Goal: Task Accomplishment & Management: Complete application form

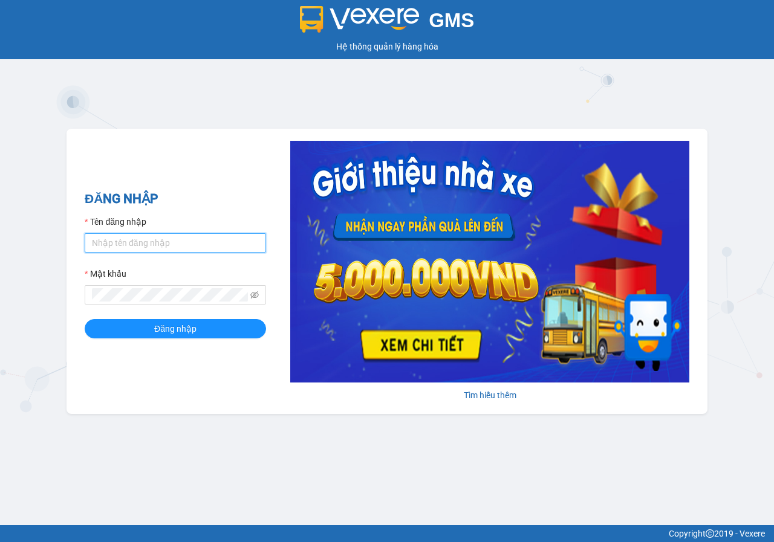
click at [123, 247] on input "Tên đăng nhập" at bounding box center [175, 242] width 181 height 19
type input "huyenbmt.phuchai"
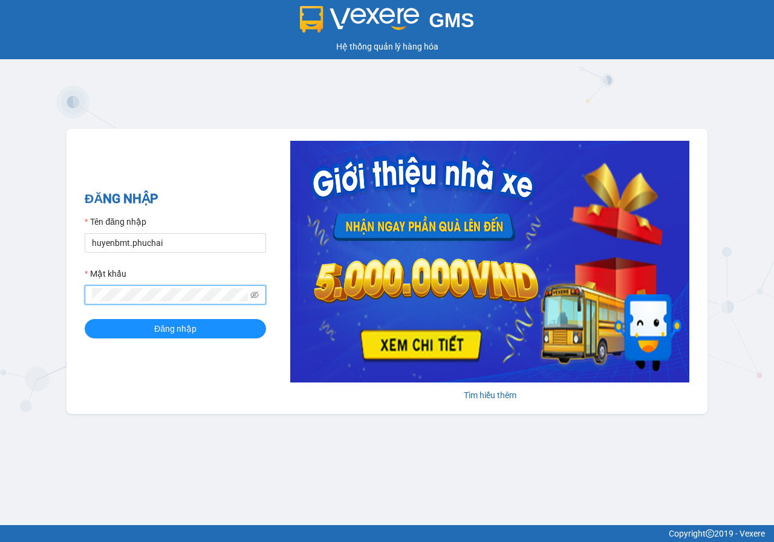
click at [85, 319] on button "Đăng nhập" at bounding box center [175, 328] width 181 height 19
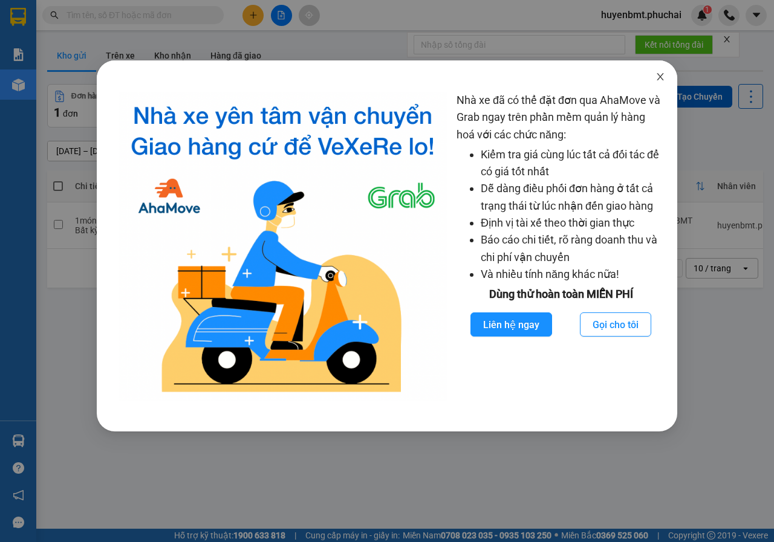
click at [658, 80] on icon "close" at bounding box center [659, 76] width 7 height 7
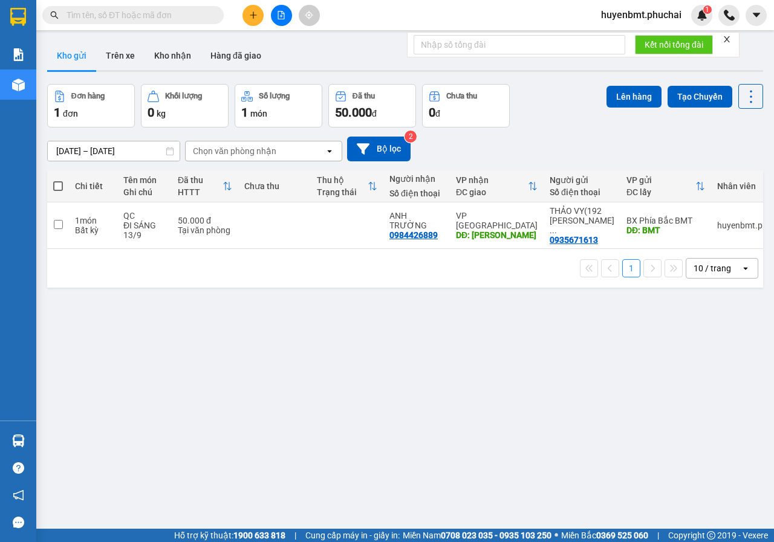
click at [258, 18] on button at bounding box center [252, 15] width 21 height 21
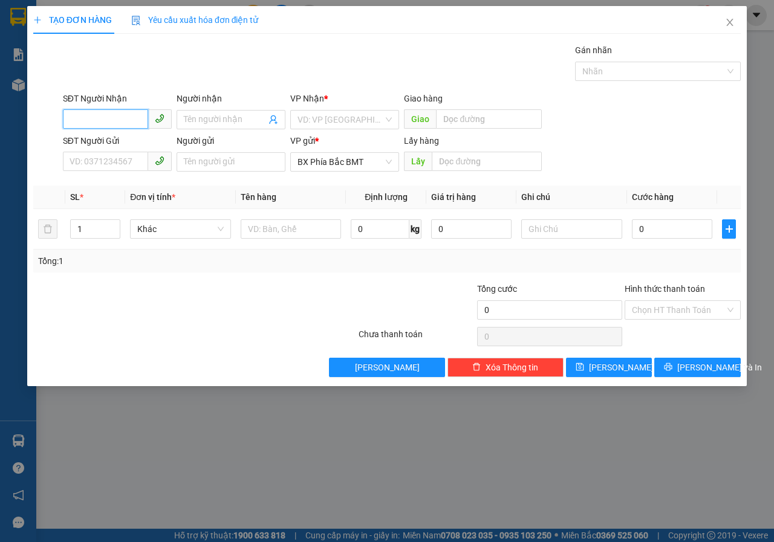
click at [120, 119] on input "SĐT Người Nhận" at bounding box center [105, 118] width 85 height 19
click at [119, 151] on div "0941439946 - [PERSON_NAME]" at bounding box center [130, 143] width 134 height 19
type input "0941439946"
type input "[PERSON_NAME]"
type input "PHI NÔM"
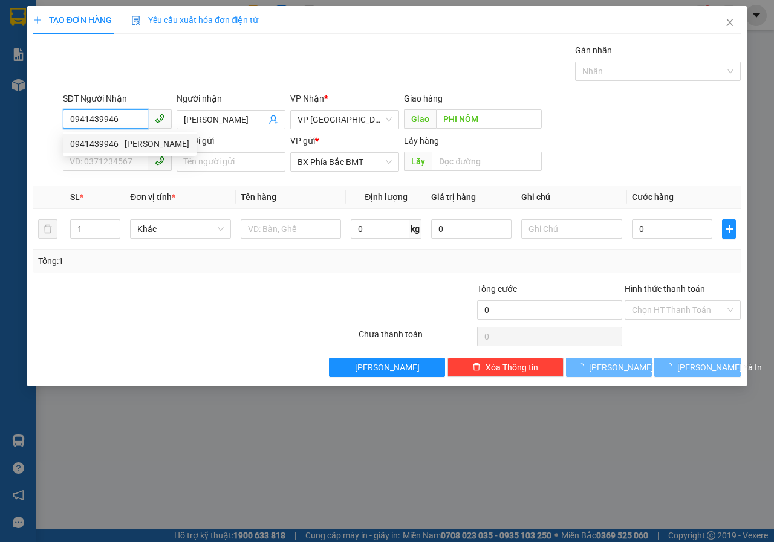
type input "50.000"
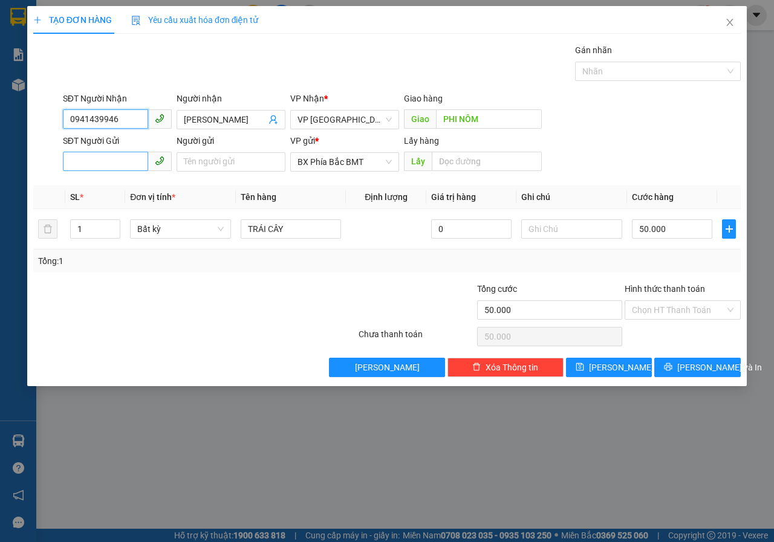
type input "0941439946"
click at [101, 169] on input "SĐT Người Gửi" at bounding box center [105, 161] width 85 height 19
click at [106, 163] on input "SĐT Người Gửi" at bounding box center [105, 161] width 85 height 19
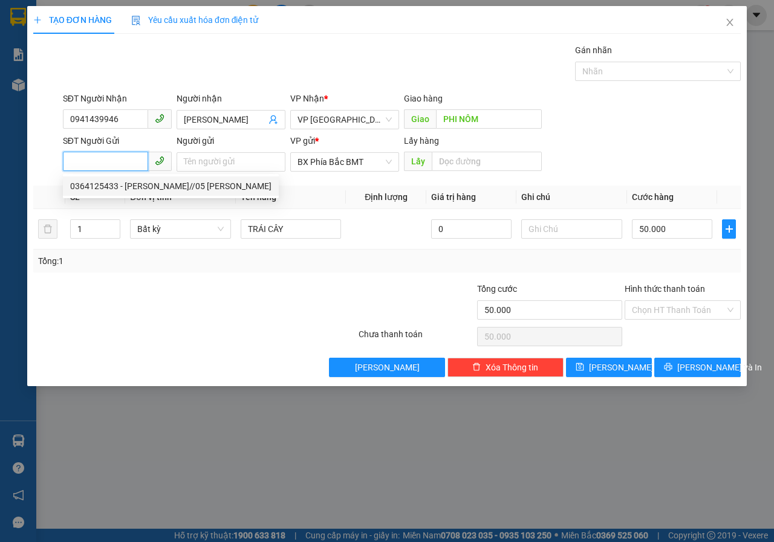
click at [126, 183] on div "0364125433 - [PERSON_NAME]//05 [PERSON_NAME]" at bounding box center [170, 186] width 201 height 13
type input "0364125433"
type input "[PERSON_NAME]//05 [PERSON_NAME]"
type input "BMT"
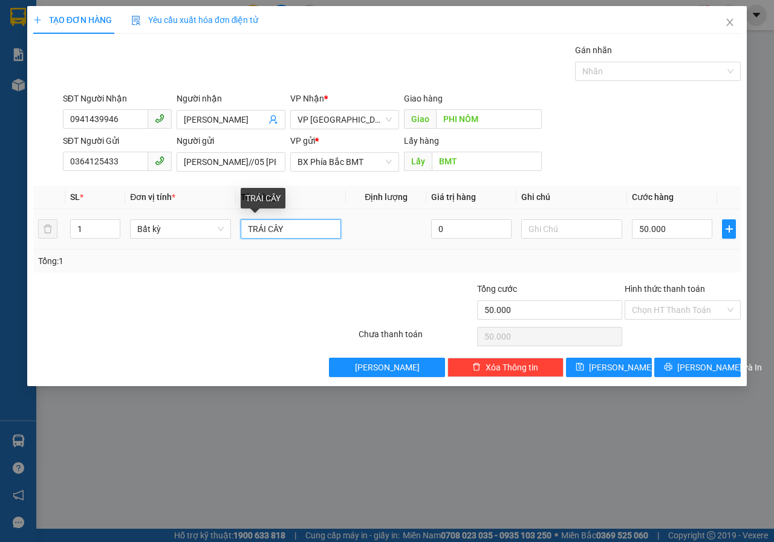
click at [296, 232] on input "TRÁI CÂY" at bounding box center [291, 228] width 101 height 19
type input "T"
type input "RAU"
click at [536, 228] on input "text" at bounding box center [571, 228] width 101 height 19
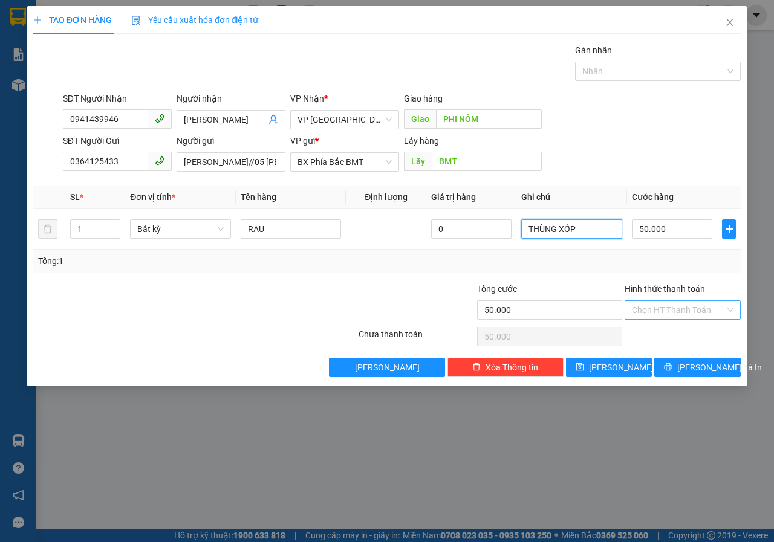
type input "THÙNG XỐP"
click at [676, 311] on input "Hình thức thanh toán" at bounding box center [678, 310] width 93 height 18
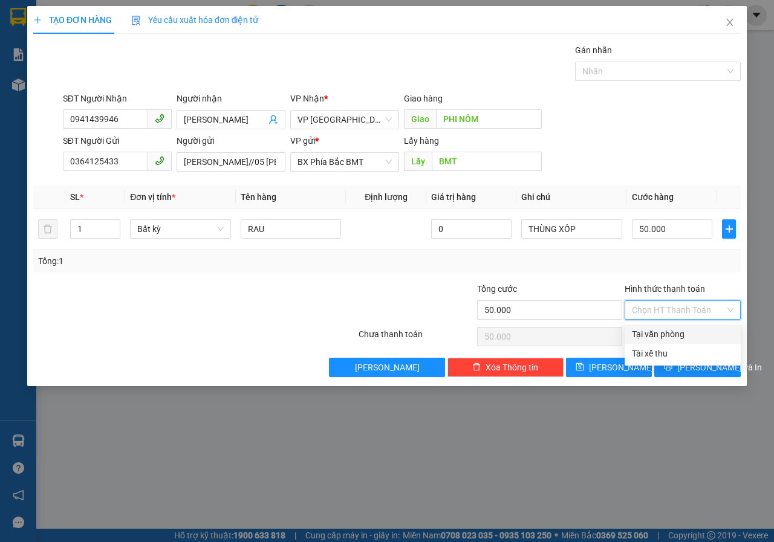
click at [673, 335] on div "Tại văn phòng" at bounding box center [683, 334] width 102 height 13
type input "0"
click at [704, 366] on span "[PERSON_NAME] và In" at bounding box center [719, 367] width 85 height 13
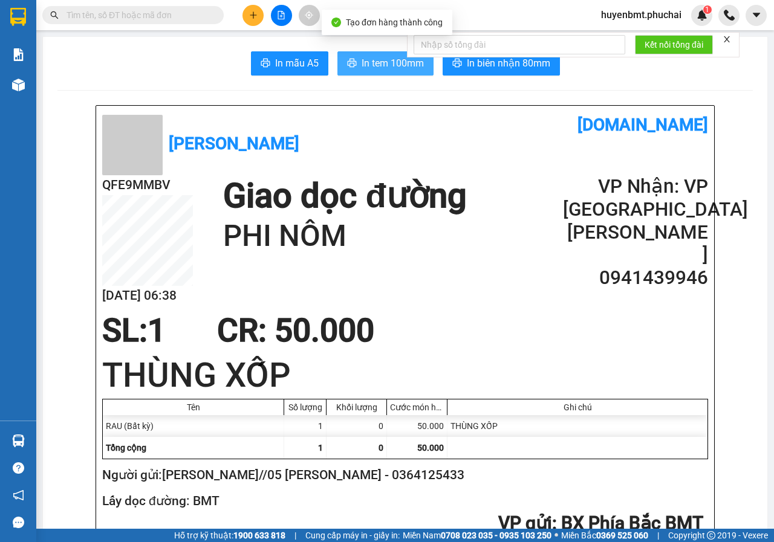
click at [381, 68] on span "In tem 100mm" at bounding box center [392, 63] width 62 height 15
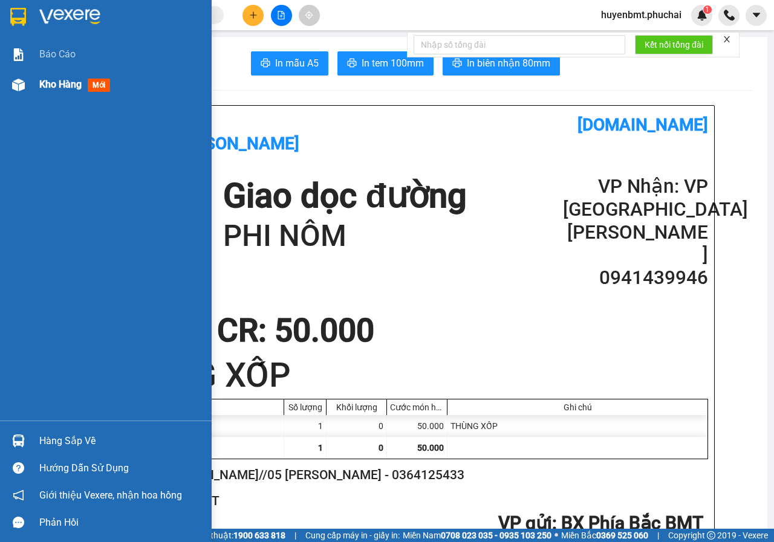
click at [59, 91] on div "Kho hàng mới" at bounding box center [77, 84] width 76 height 15
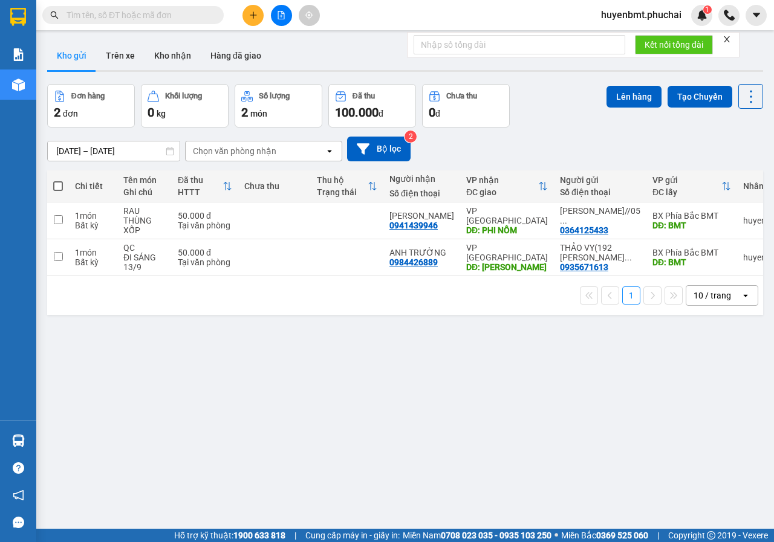
click at [60, 182] on span at bounding box center [58, 186] width 10 height 10
click at [58, 180] on input "checkbox" at bounding box center [58, 180] width 0 height 0
checkbox input "true"
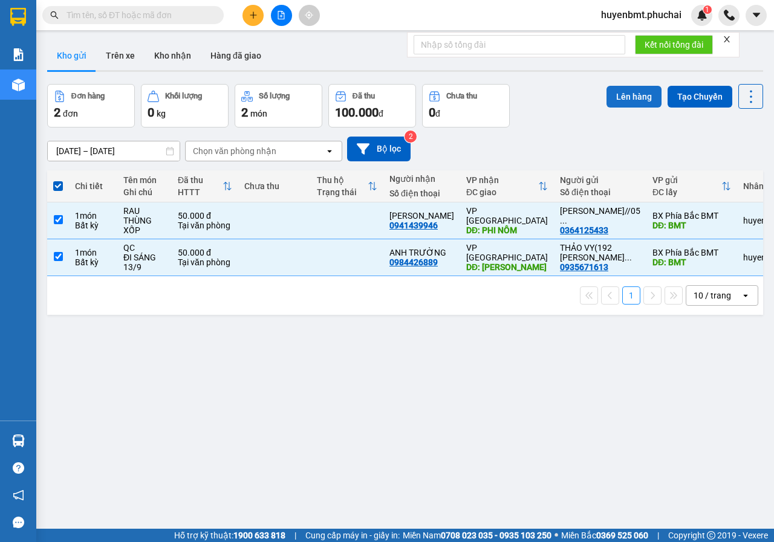
click at [633, 95] on button "Lên hàng" at bounding box center [633, 97] width 55 height 22
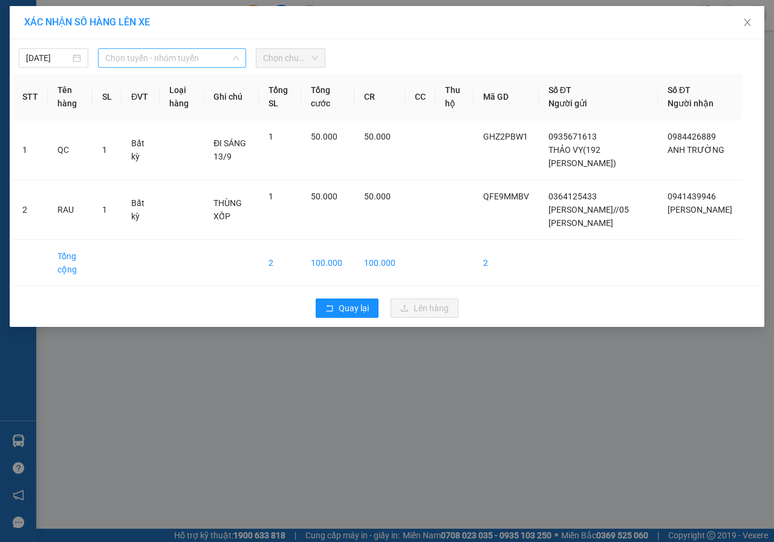
click at [170, 53] on span "Chọn tuyến - nhóm tuyến" at bounding box center [172, 58] width 134 height 18
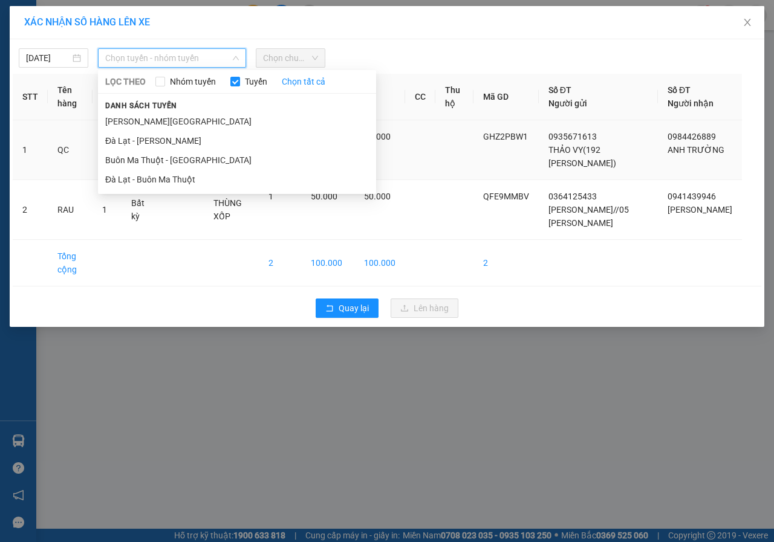
click at [155, 166] on td "Bất kỳ" at bounding box center [140, 150] width 38 height 60
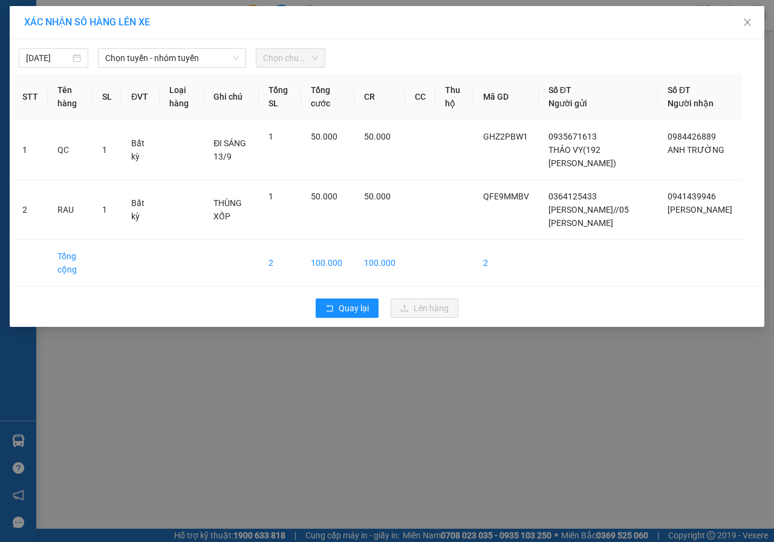
click at [283, 46] on div "[DATE] Chọn tuyến - nhóm tuyến LỌC THEO Nhóm tuyến Tuyến Chọn tất cả Danh sách …" at bounding box center [387, 54] width 748 height 25
click at [199, 68] on div "[DATE] Chọn tuyến - nhóm tuyến LỌC THEO Nhóm tuyến Tuyến Chọn tất cả Danh sách …" at bounding box center [387, 183] width 754 height 288
click at [192, 63] on span "Chọn tuyến - nhóm tuyến" at bounding box center [172, 58] width 134 height 18
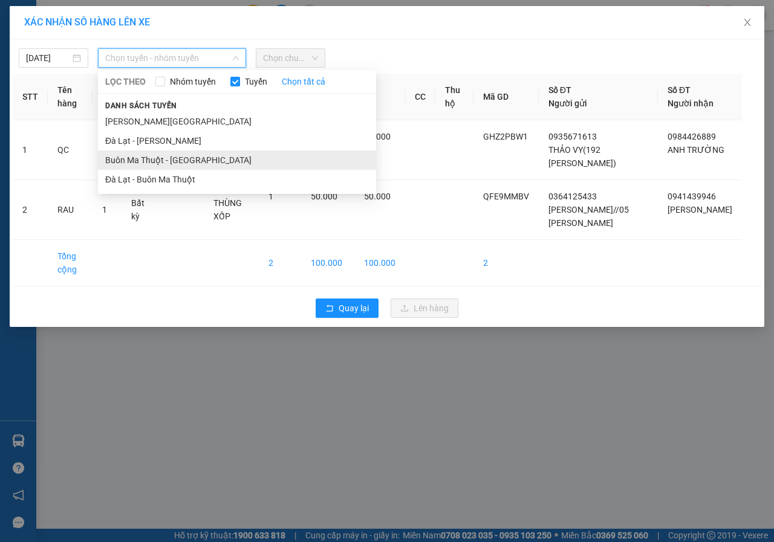
click at [146, 158] on li "Buôn Ma Thuột - [GEOGRAPHIC_DATA]" at bounding box center [237, 159] width 278 height 19
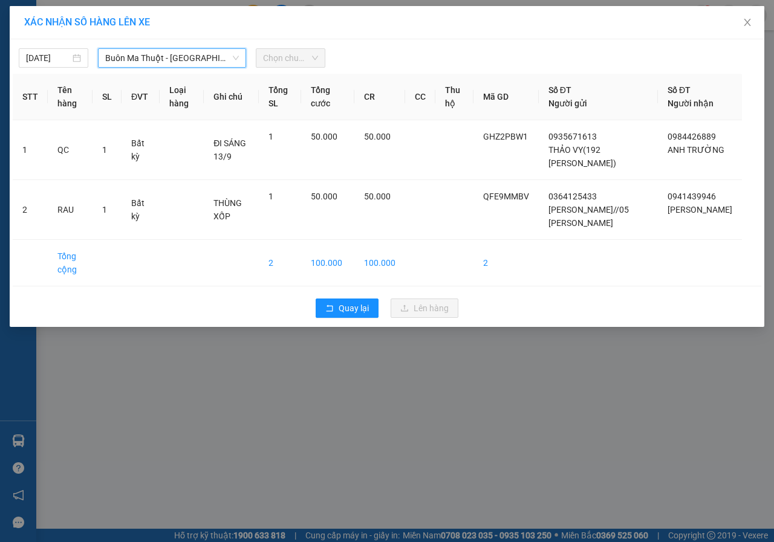
click at [280, 50] on span "Chọn chuyến" at bounding box center [290, 58] width 55 height 18
click at [283, 62] on span "Chọn chuyến" at bounding box center [290, 58] width 55 height 18
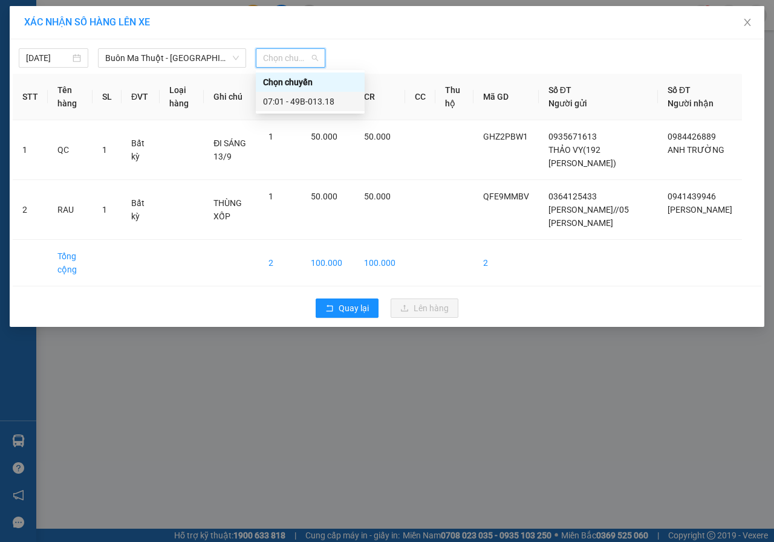
click at [285, 105] on div "07:01 - 49B-013.18" at bounding box center [310, 101] width 94 height 13
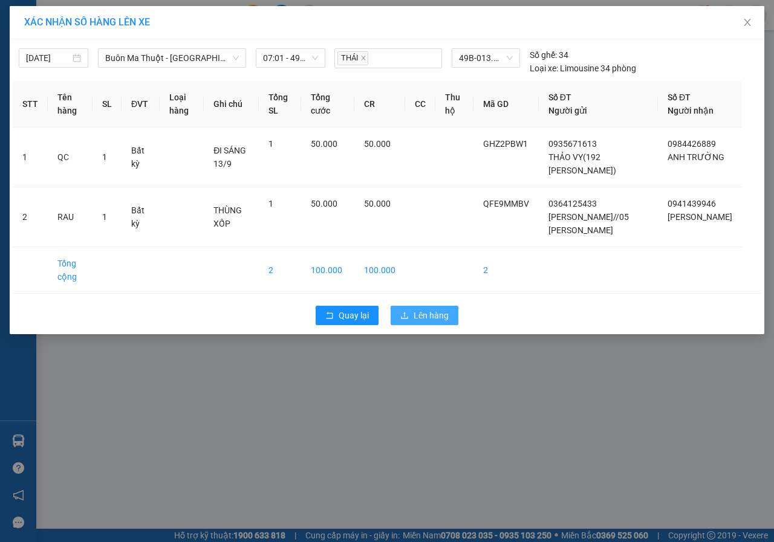
click at [426, 323] on button "Lên hàng" at bounding box center [424, 315] width 68 height 19
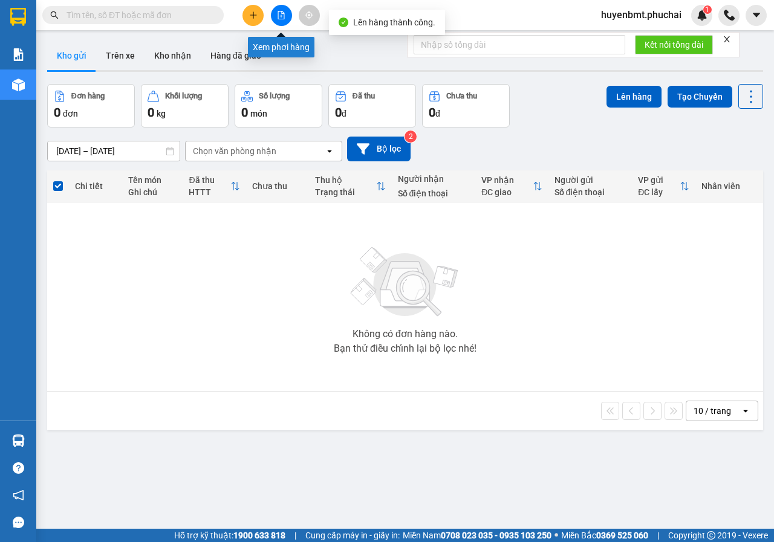
click at [281, 21] on button at bounding box center [281, 15] width 21 height 21
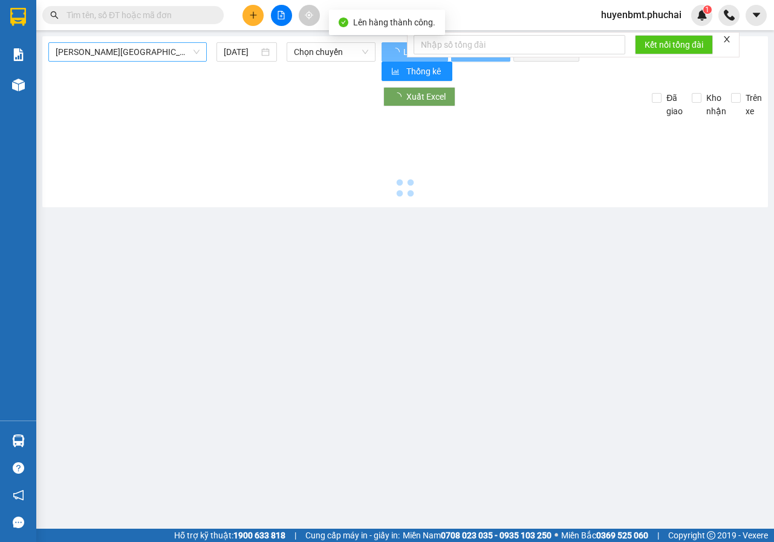
click at [173, 48] on span "[PERSON_NAME][GEOGRAPHIC_DATA]" at bounding box center [128, 52] width 144 height 18
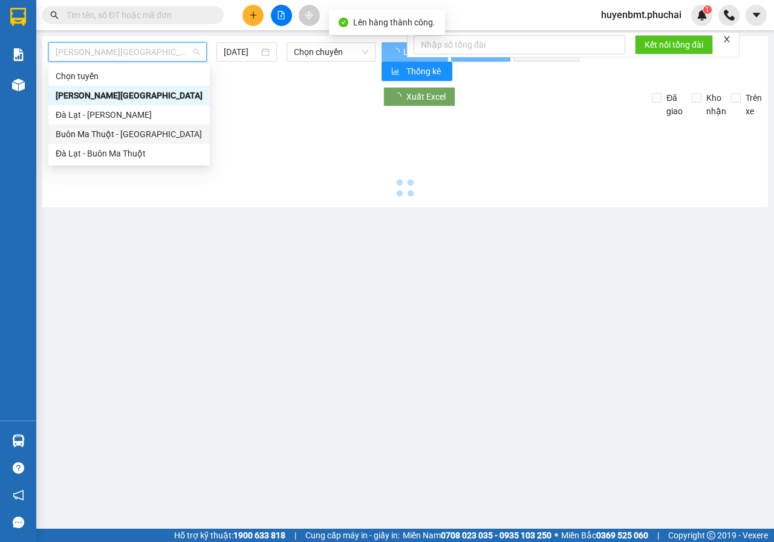
type input "[DATE]"
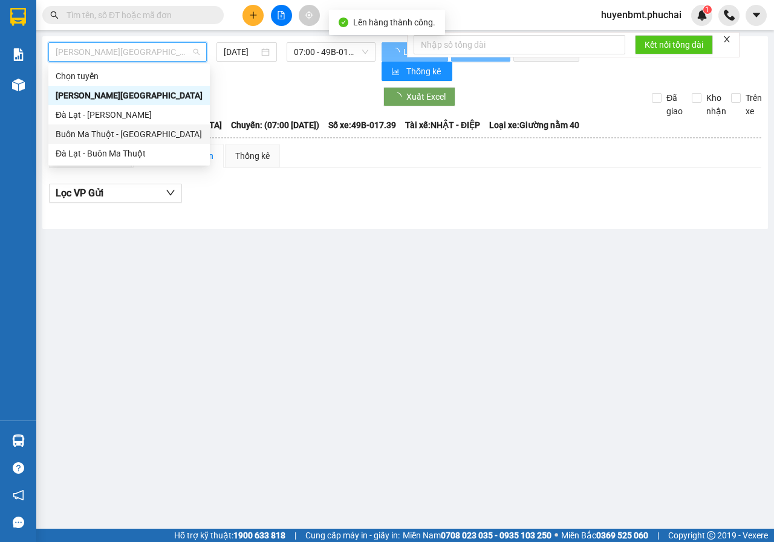
click at [134, 132] on div "Buôn Ma Thuột - [GEOGRAPHIC_DATA]" at bounding box center [129, 134] width 147 height 13
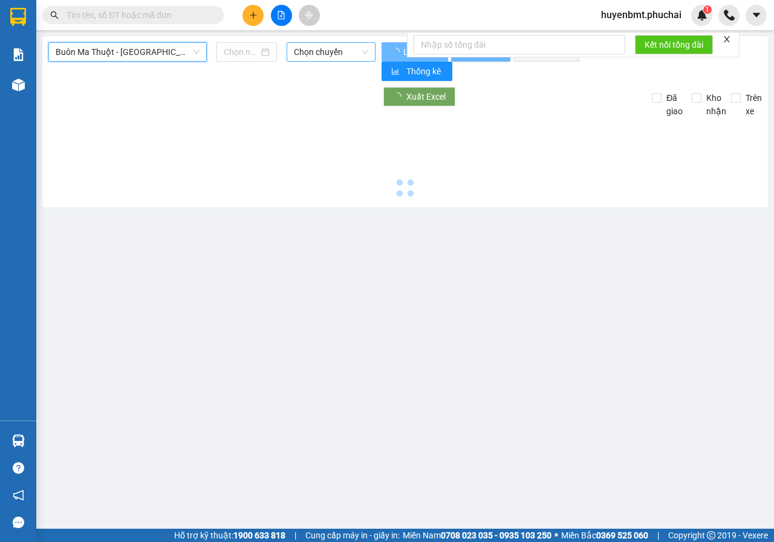
click at [314, 50] on span "Chọn chuyến" at bounding box center [331, 52] width 74 height 18
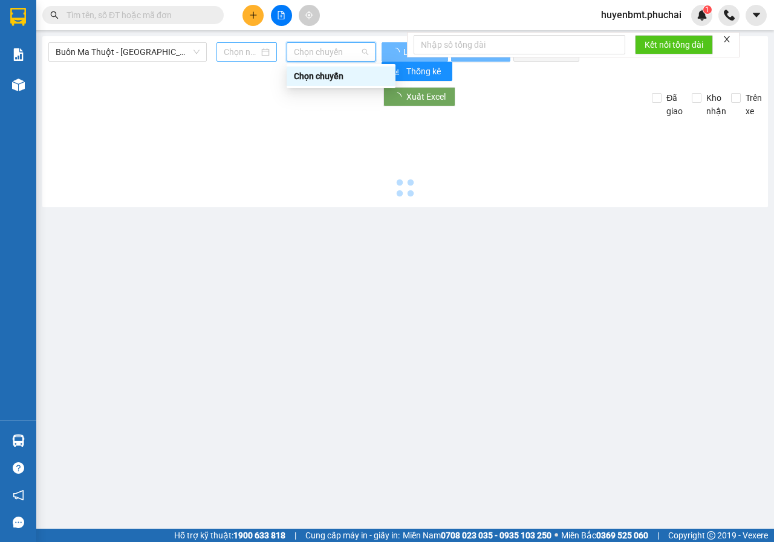
click at [265, 48] on div at bounding box center [247, 51] width 46 height 13
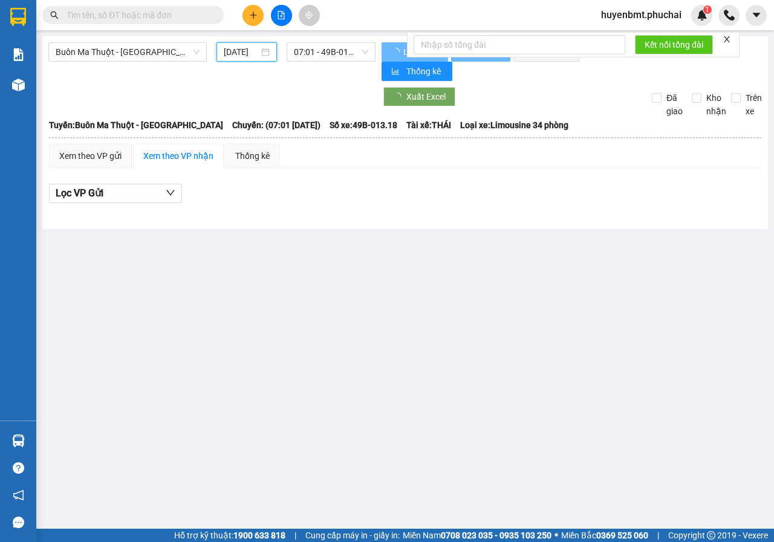
scroll to position [0, 8]
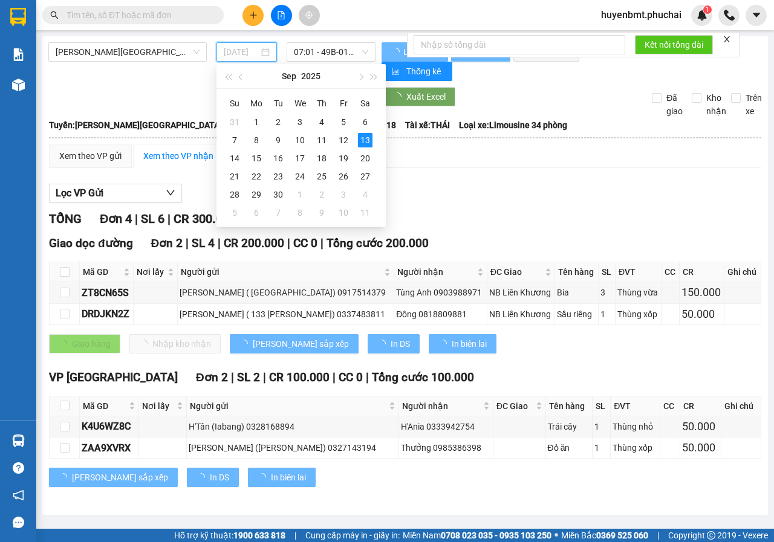
type input "[DATE]"
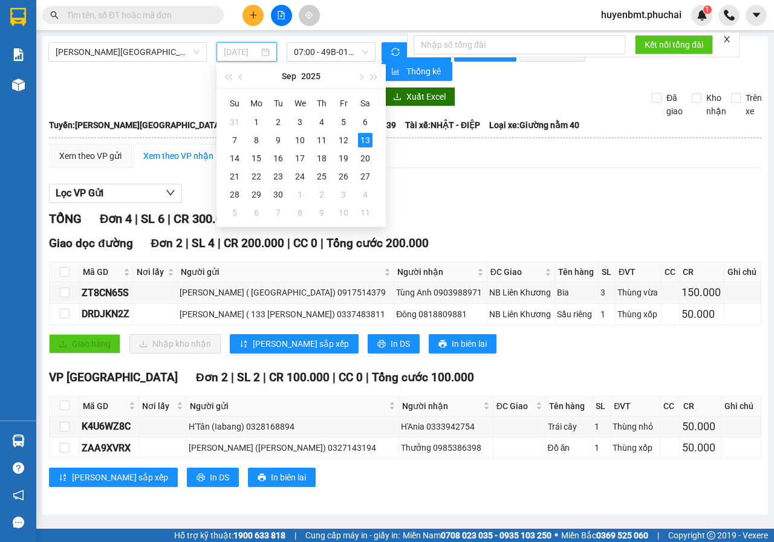
click at [364, 143] on div "13" at bounding box center [365, 140] width 15 height 15
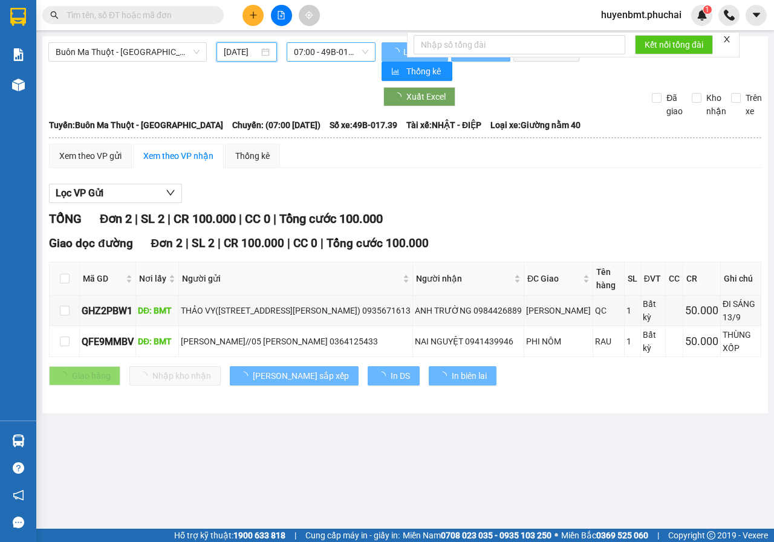
click at [319, 51] on span "07:00 - 49B-017.39" at bounding box center [331, 52] width 74 height 18
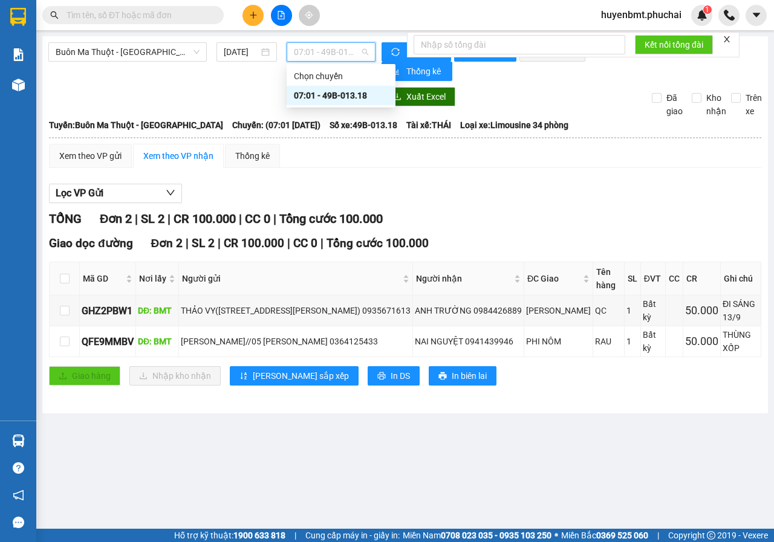
click at [348, 95] on div "07:01 - 49B-013.18" at bounding box center [341, 95] width 94 height 13
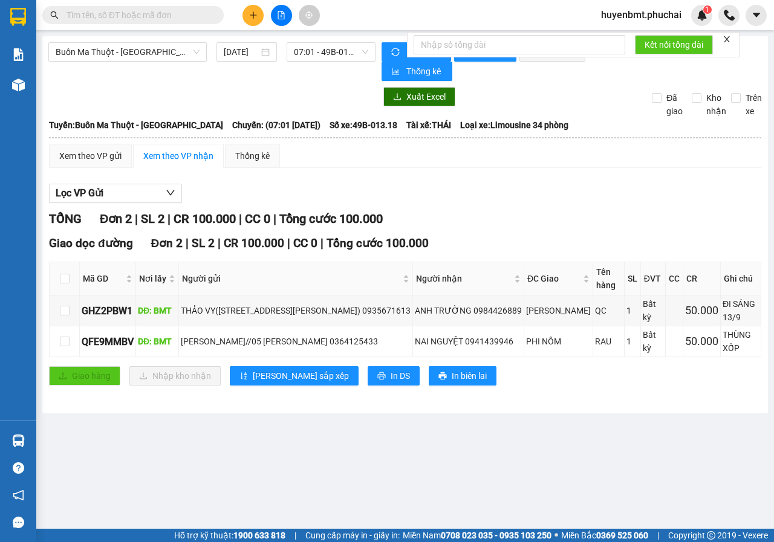
click at [725, 37] on icon "close" at bounding box center [726, 39] width 8 height 8
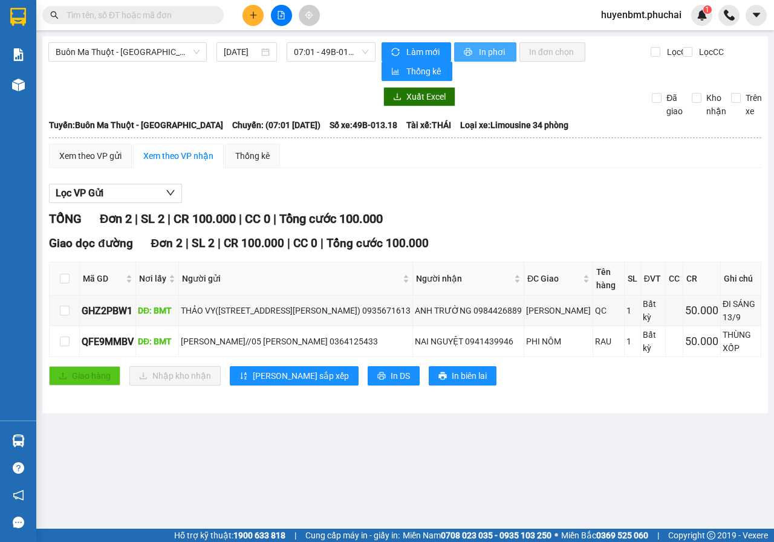
click at [502, 50] on span "In phơi" at bounding box center [493, 51] width 28 height 13
click at [178, 47] on span "Buôn Ma Thuột - [GEOGRAPHIC_DATA]" at bounding box center [128, 52] width 144 height 18
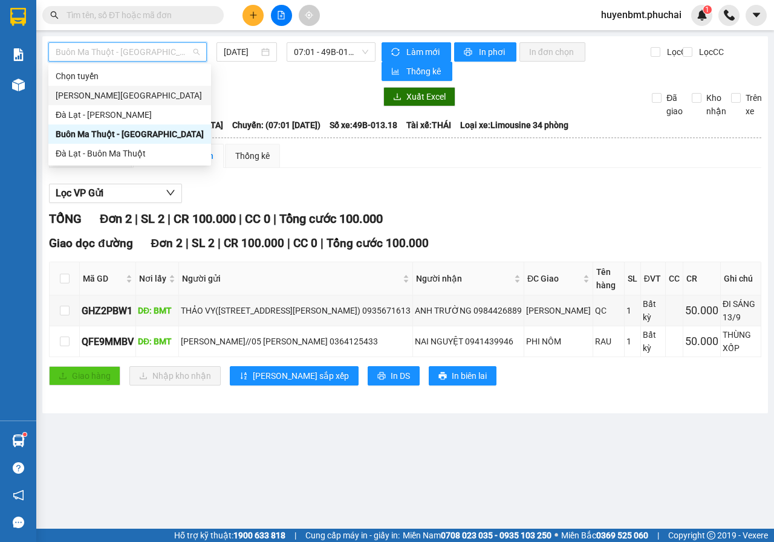
click at [68, 96] on div "[PERSON_NAME][GEOGRAPHIC_DATA]" at bounding box center [130, 95] width 148 height 13
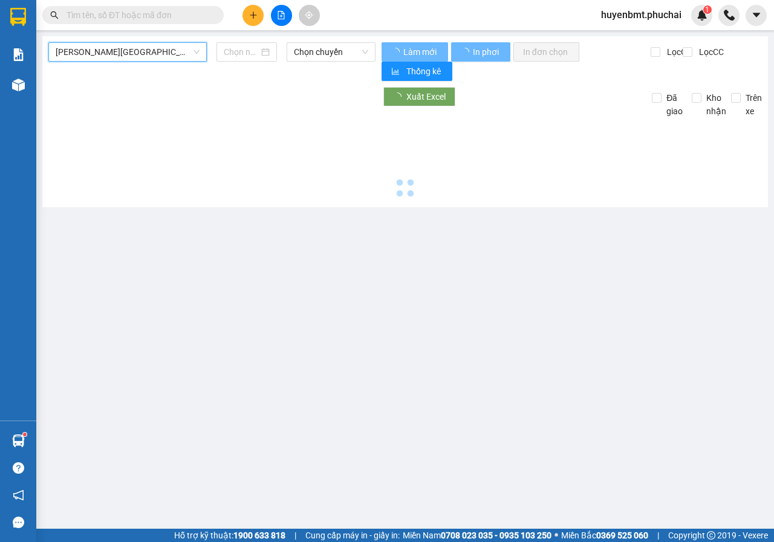
type input "[DATE]"
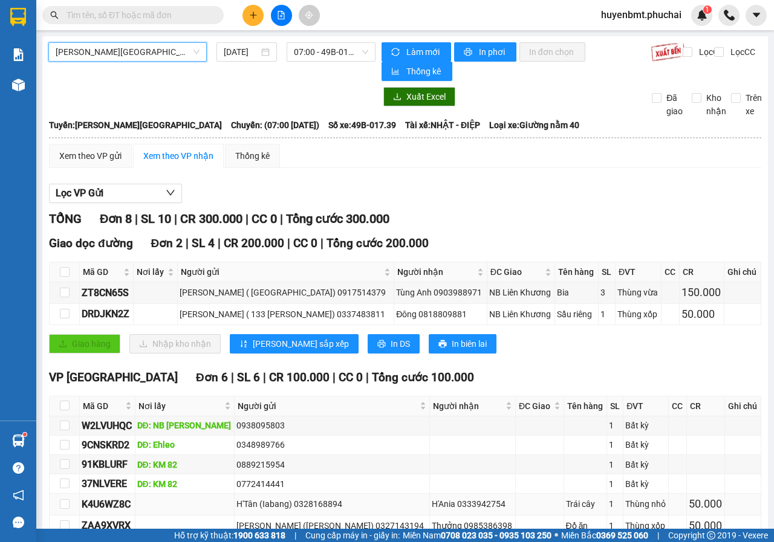
scroll to position [70, 0]
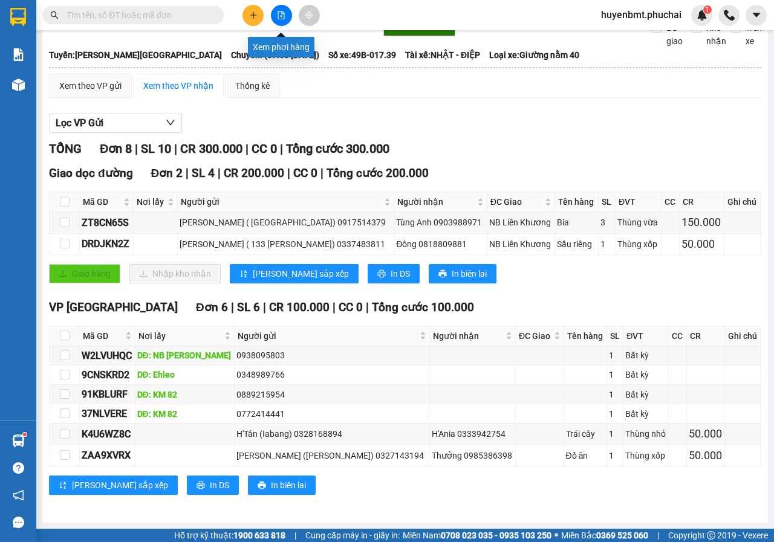
click at [280, 19] on button at bounding box center [281, 15] width 21 height 21
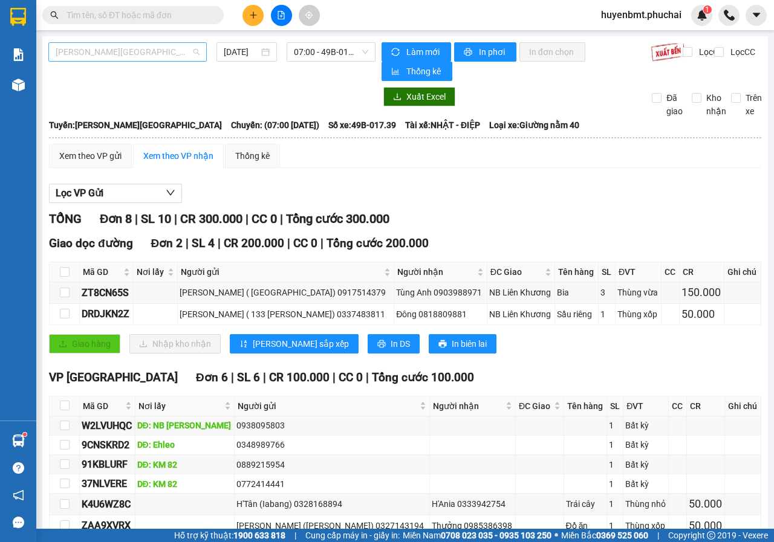
click at [118, 48] on span "[PERSON_NAME][GEOGRAPHIC_DATA]" at bounding box center [128, 52] width 144 height 18
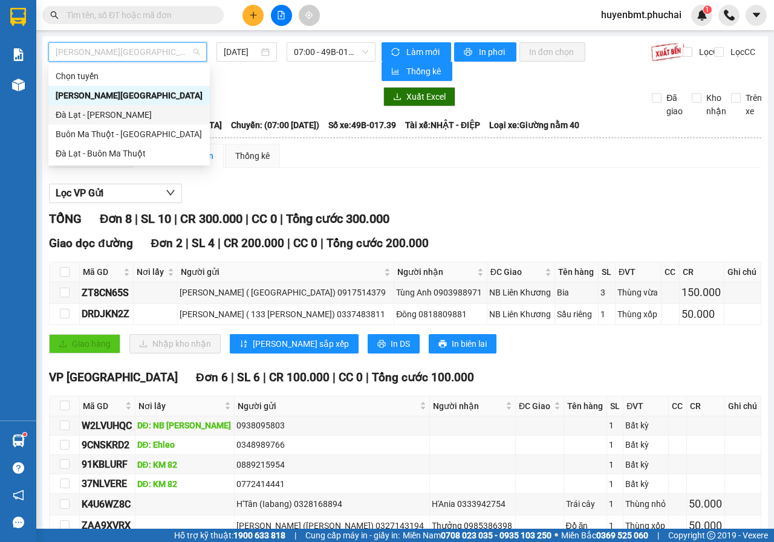
click at [68, 112] on div "Đà Lạt - [PERSON_NAME]" at bounding box center [129, 114] width 147 height 13
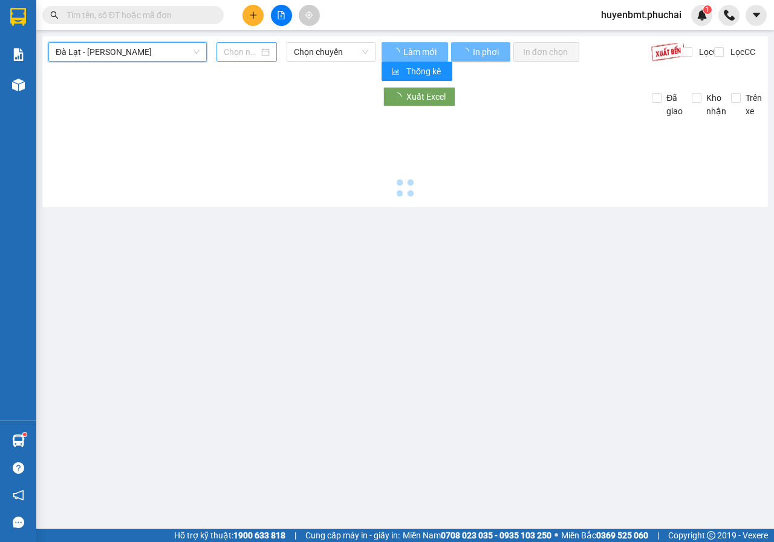
click at [241, 55] on input at bounding box center [241, 51] width 35 height 13
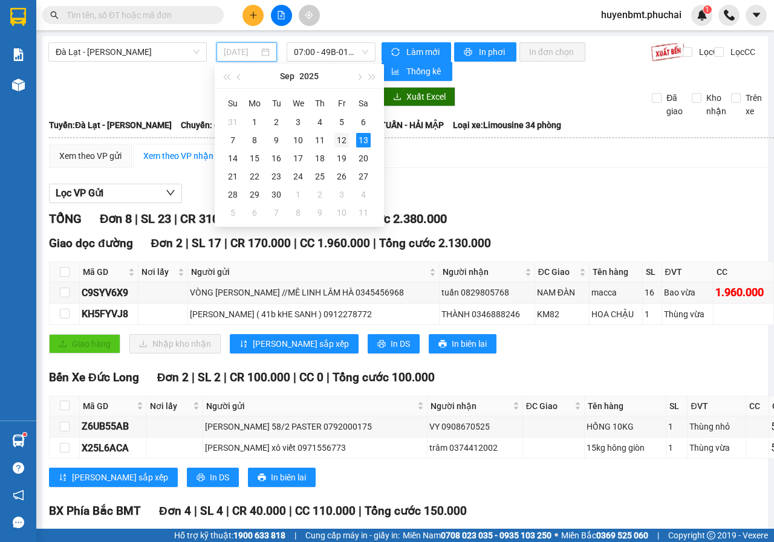
click at [343, 139] on div "12" at bounding box center [341, 140] width 15 height 15
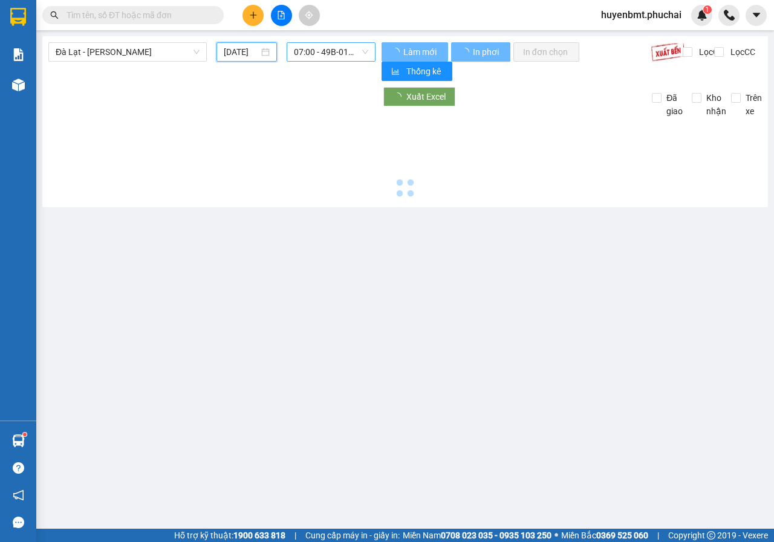
type input "[DATE]"
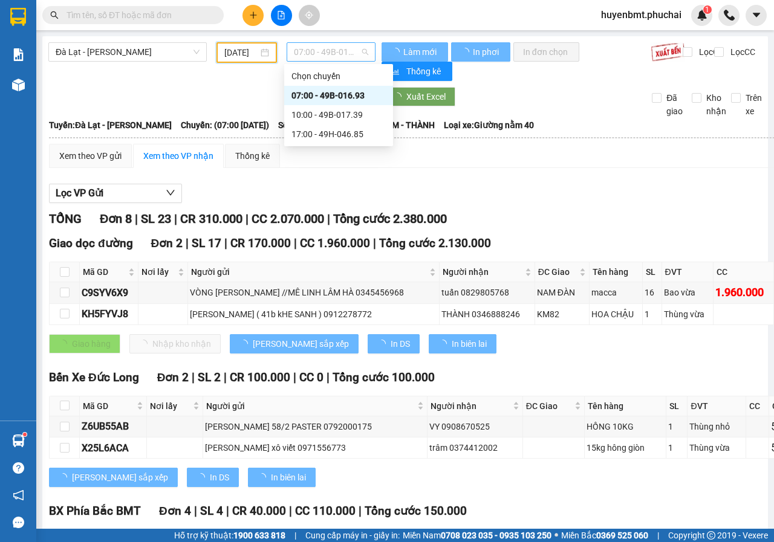
click at [313, 53] on span "07:00 - 49B-016.93" at bounding box center [331, 52] width 74 height 18
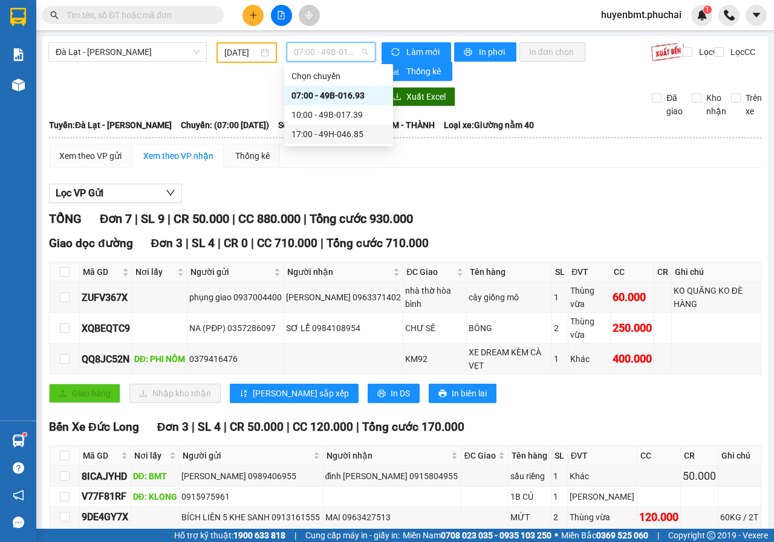
click at [318, 129] on div "17:00 - 49H-046.85" at bounding box center [338, 134] width 94 height 13
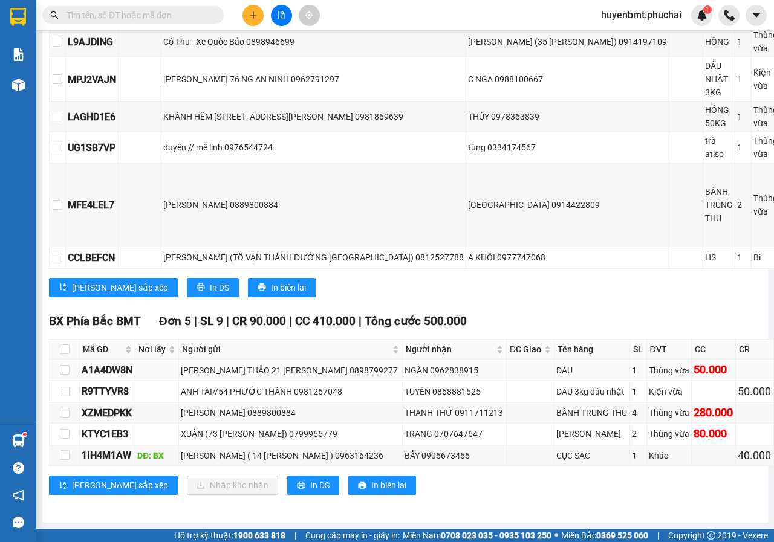
scroll to position [329, 0]
click at [512, 212] on div "Bến Xe [GEOGRAPHIC_DATA] 6 | SL 7 | CR 160.000 | CC 290.000 | Tổng cước 450.000…" at bounding box center [469, 136] width 840 height 340
click at [417, 511] on div "[GEOGRAPHIC_DATA] - [PERSON_NAME] [DATE] 17:00 - 49H-046.85 Làm mới In phơi In …" at bounding box center [404, 144] width 725 height 755
click at [310, 479] on span "In DS" at bounding box center [319, 485] width 19 height 13
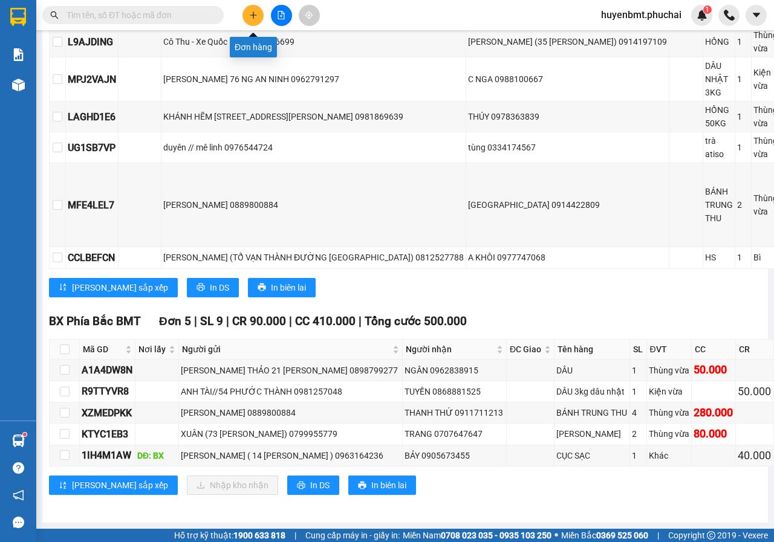
click at [250, 22] on button at bounding box center [252, 15] width 21 height 21
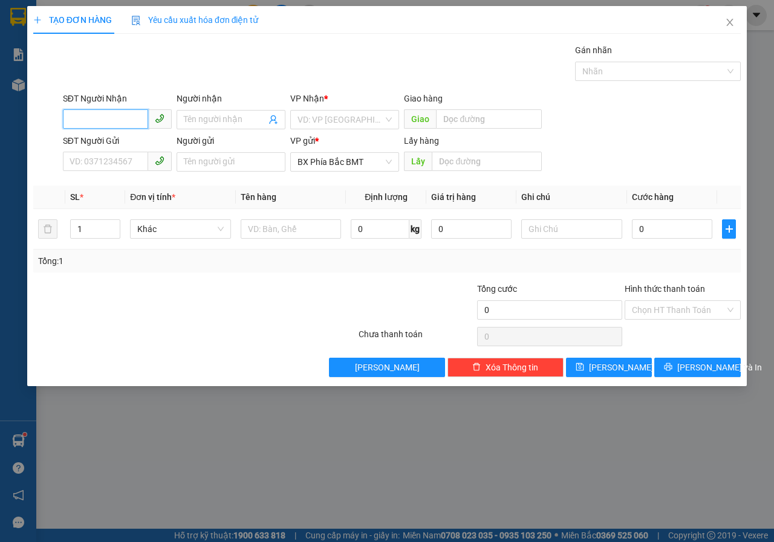
click at [101, 118] on input "SĐT Người Nhận" at bounding box center [105, 118] width 85 height 19
type input "0916996516"
click at [90, 144] on div "0916996516 - ANH DIỆU" at bounding box center [117, 143] width 94 height 13
type input "ANH DIỆU"
type input "50.000"
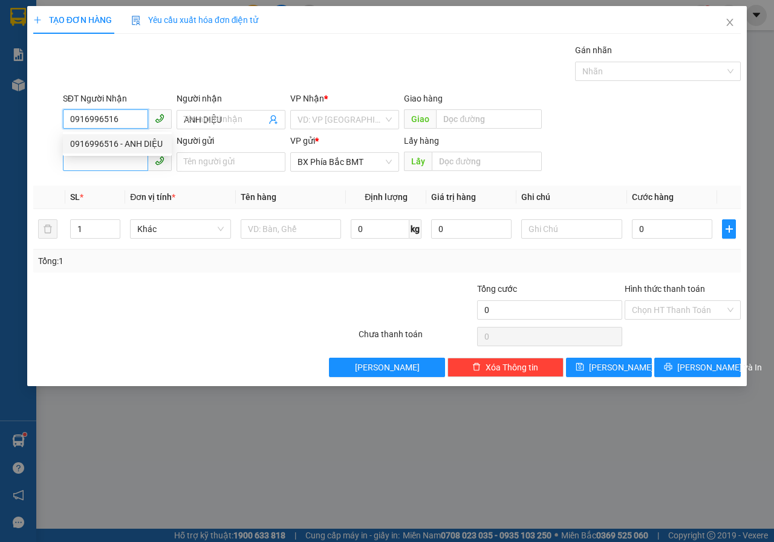
type input "50.000"
type input "0916996516"
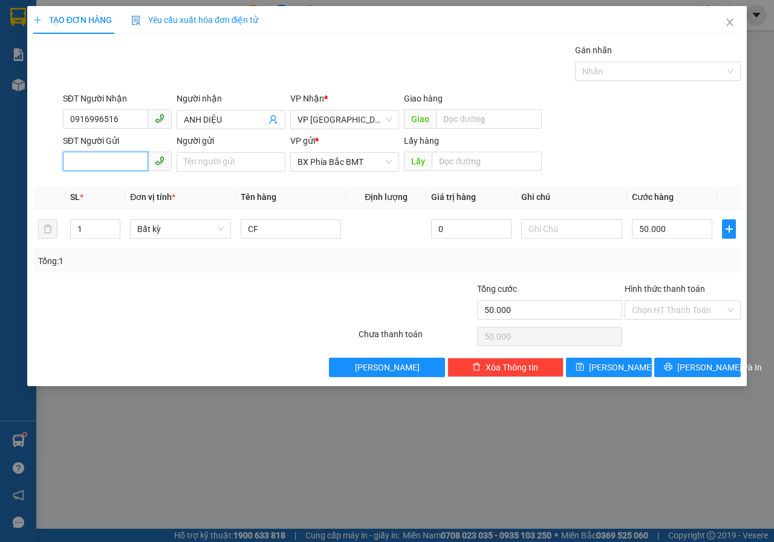
click at [88, 164] on input "SĐT Người Gửi" at bounding box center [105, 161] width 85 height 19
type input "0972286741"
click at [104, 183] on div "0972286741 - ANH" at bounding box center [117, 186] width 94 height 13
type input "ANH"
type input "BMT"
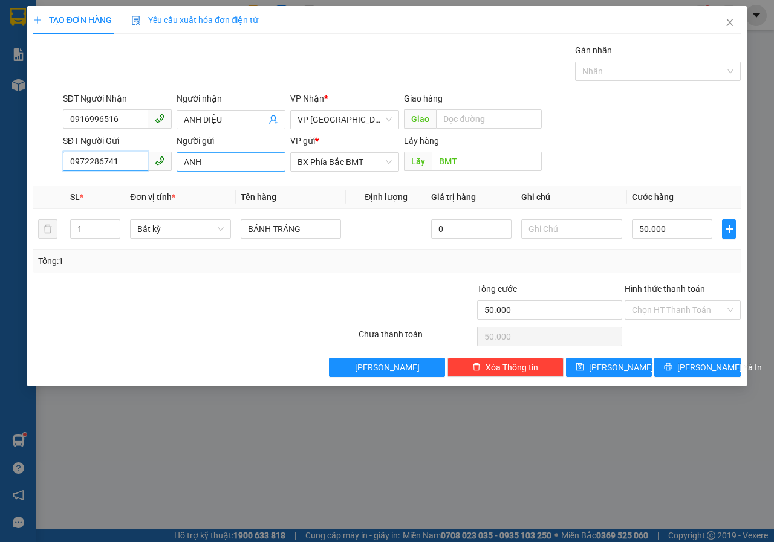
type input "0972286741"
click at [230, 165] on input "ANH" at bounding box center [230, 161] width 109 height 19
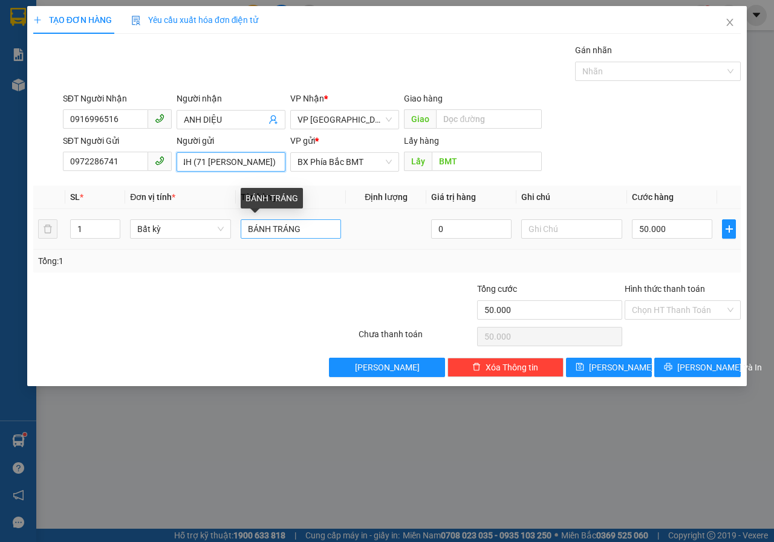
type input "ANH (71 [PERSON_NAME])"
drag, startPoint x: 298, startPoint y: 233, endPoint x: 309, endPoint y: 234, distance: 11.6
click at [301, 234] on input "BÁNH TRÁNG" at bounding box center [291, 228] width 101 height 19
type input "B"
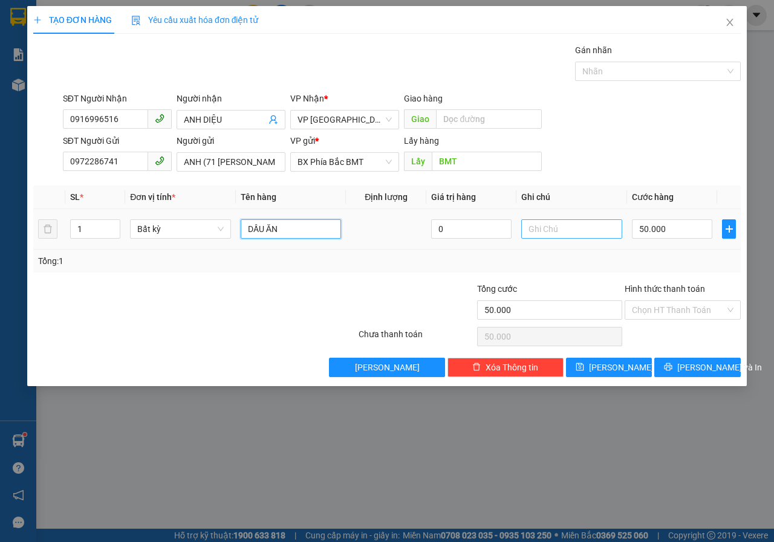
type input "DẦU ĂN"
click at [540, 230] on input "text" at bounding box center [571, 228] width 101 height 19
type input "THÙNG XỐP TRẮNG"
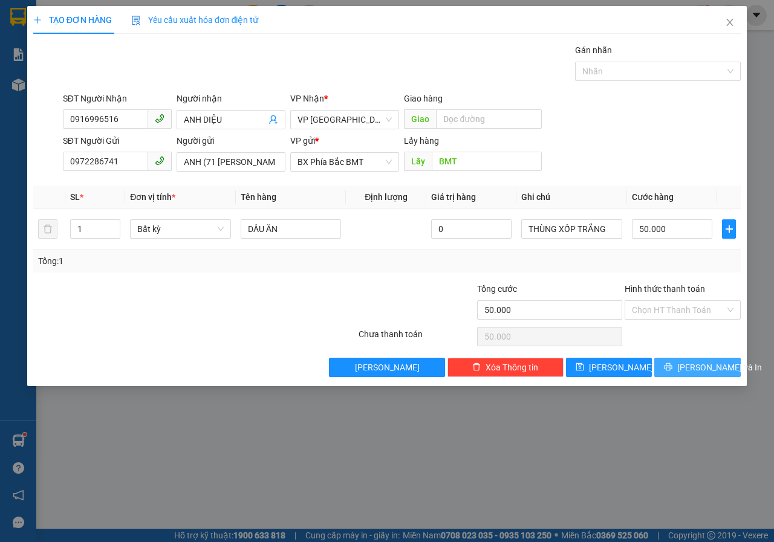
click at [703, 372] on span "[PERSON_NAME] và In" at bounding box center [719, 367] width 85 height 13
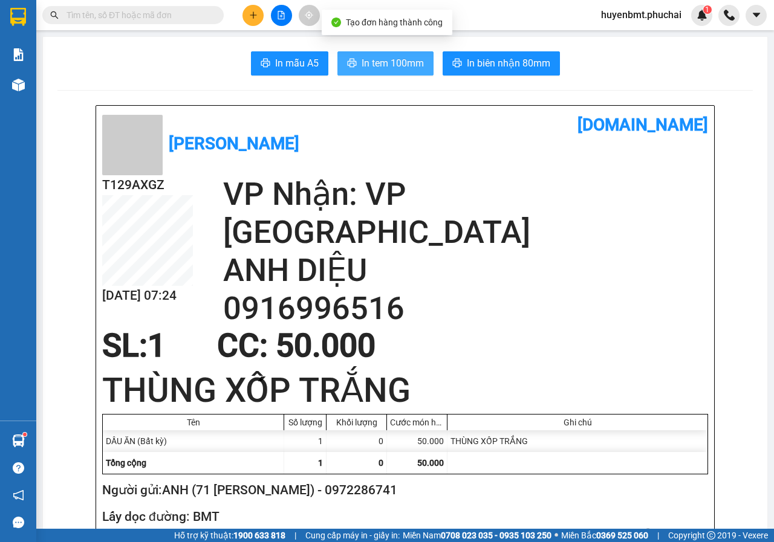
click at [384, 64] on span "In tem 100mm" at bounding box center [392, 63] width 62 height 15
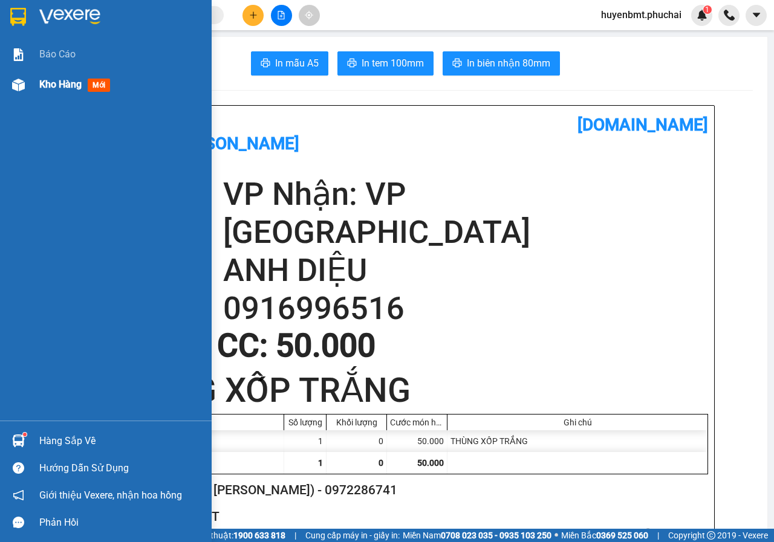
click at [18, 77] on div at bounding box center [18, 84] width 21 height 21
